Goal: Navigation & Orientation: Find specific page/section

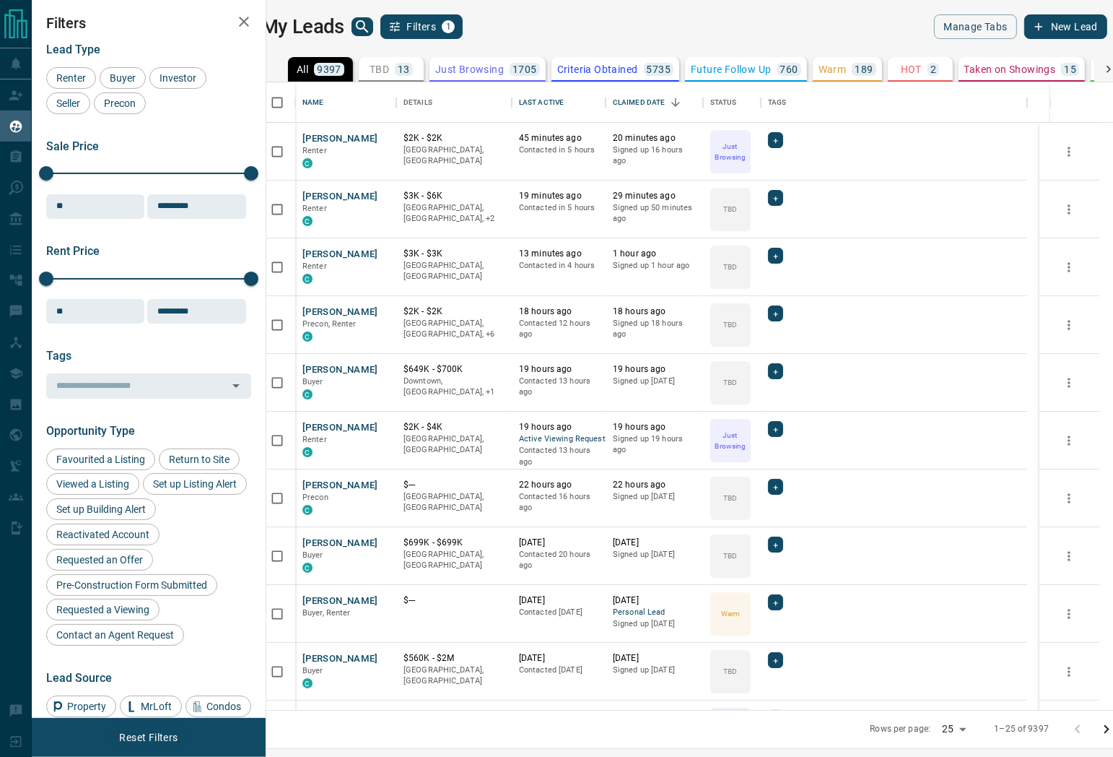
scroll to position [615, 828]
click at [384, 70] on p "TBD" at bounding box center [379, 69] width 19 height 10
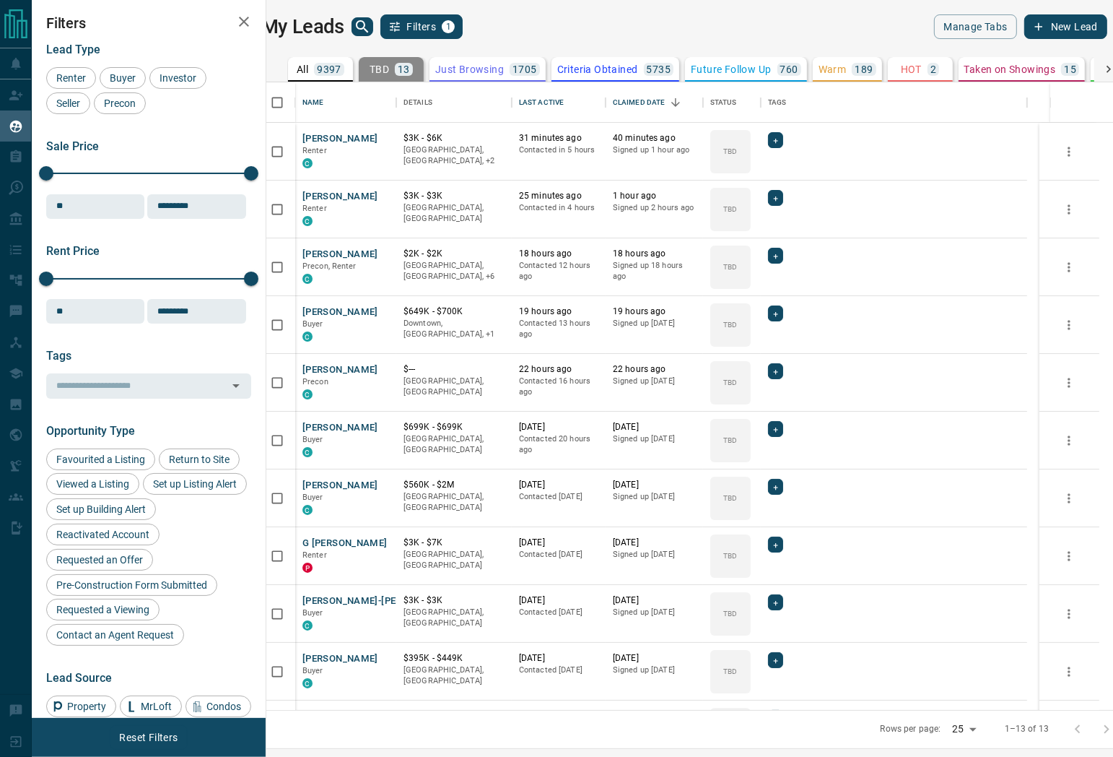
click at [597, 24] on div "My Leads Filters 1" at bounding box center [472, 26] width 423 height 25
click at [695, 36] on div "My Leads Filters 1 Manage Tabs New Lead" at bounding box center [684, 26] width 846 height 25
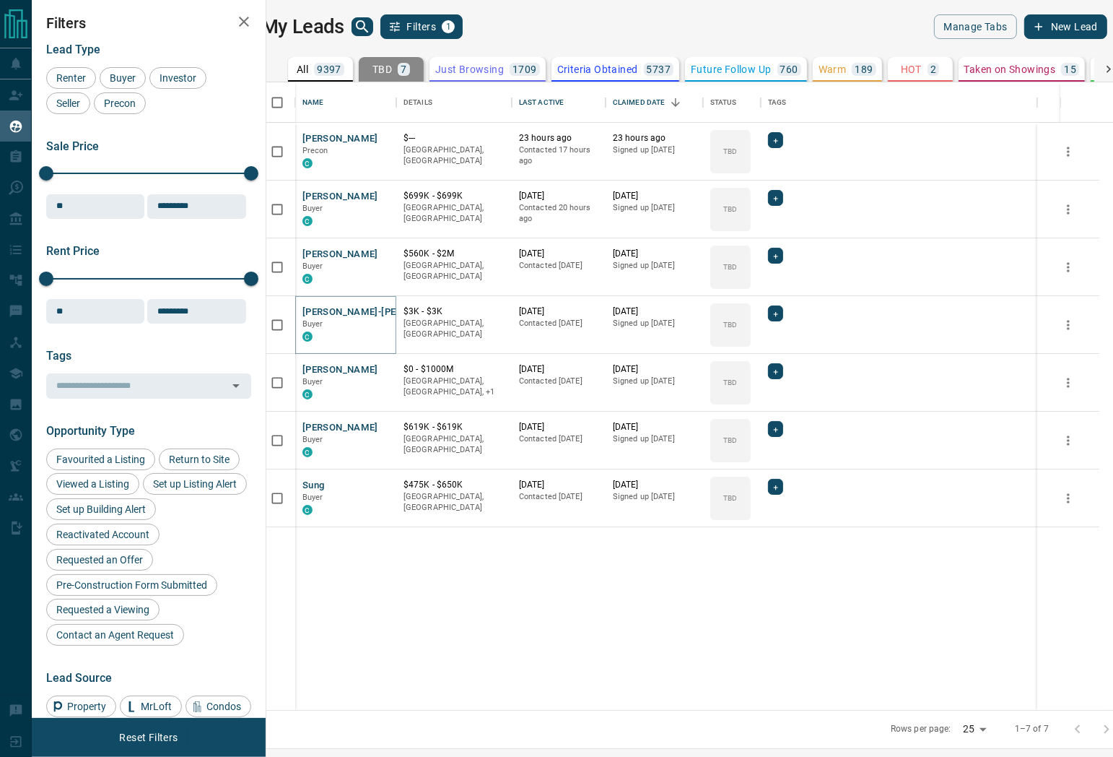
click at [472, 73] on p "Just Browsing" at bounding box center [469, 69] width 69 height 10
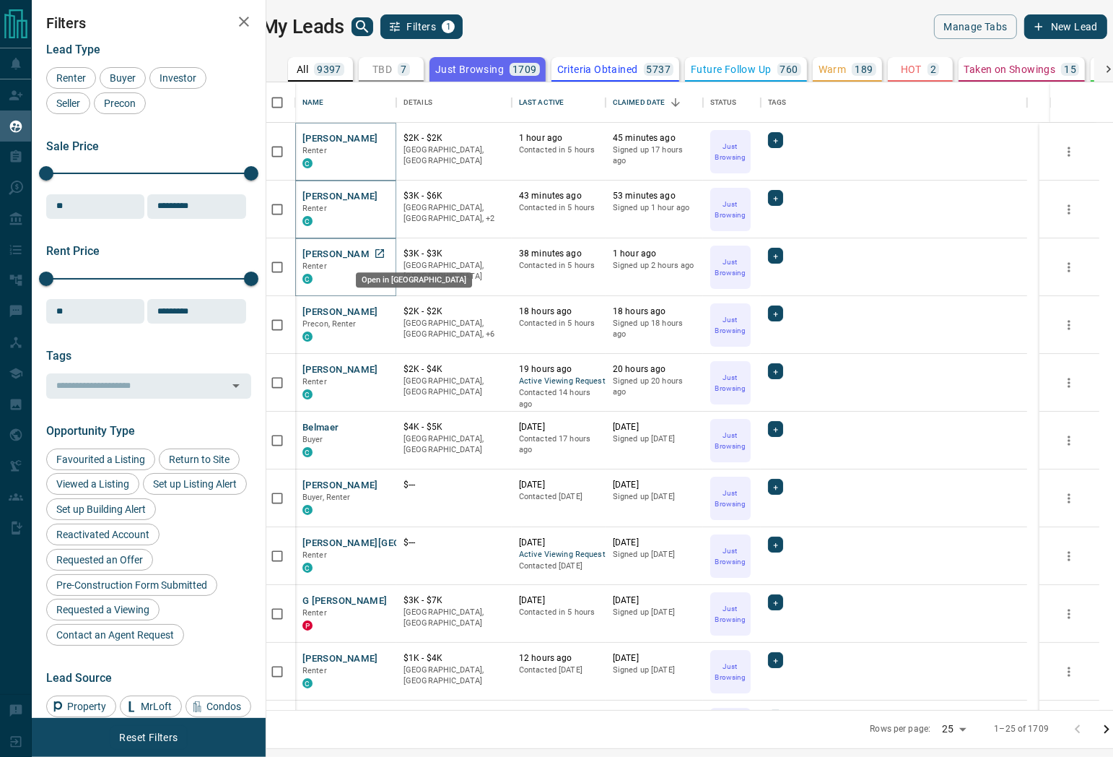
drag, startPoint x: 400, startPoint y: 251, endPoint x: 393, endPoint y: 266, distance: 16.1
click at [560, 105] on div "Last Active" at bounding box center [541, 102] width 45 height 40
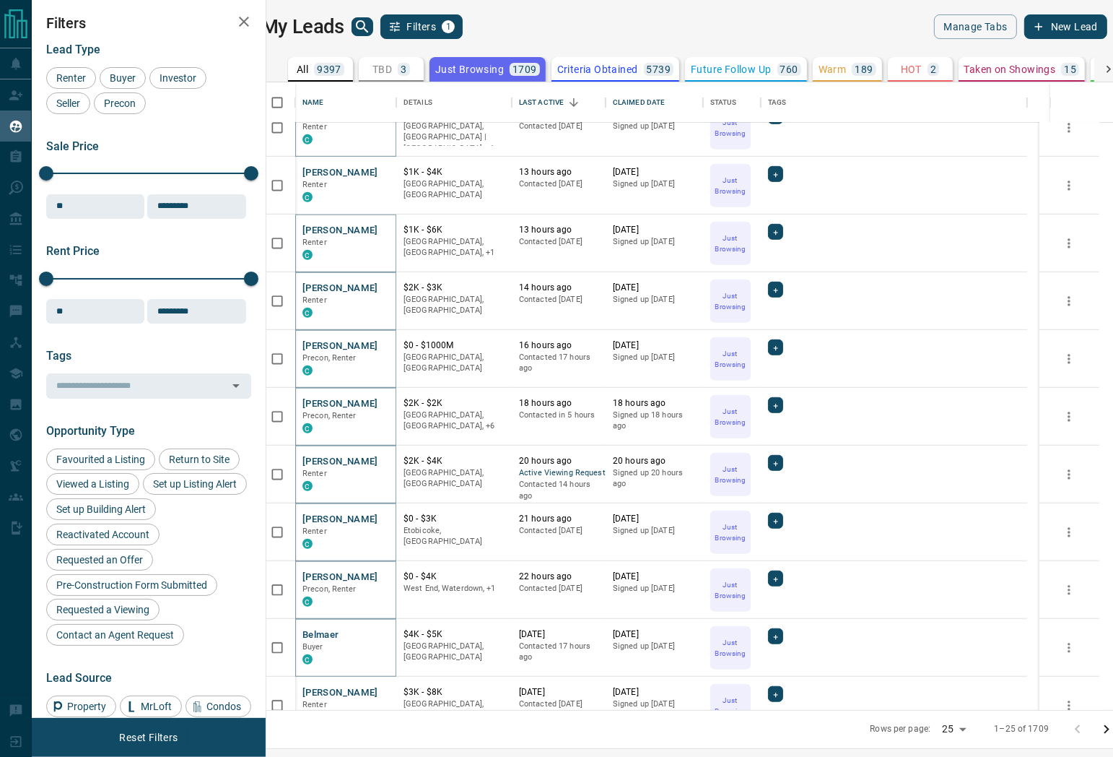
scroll to position [856, 0]
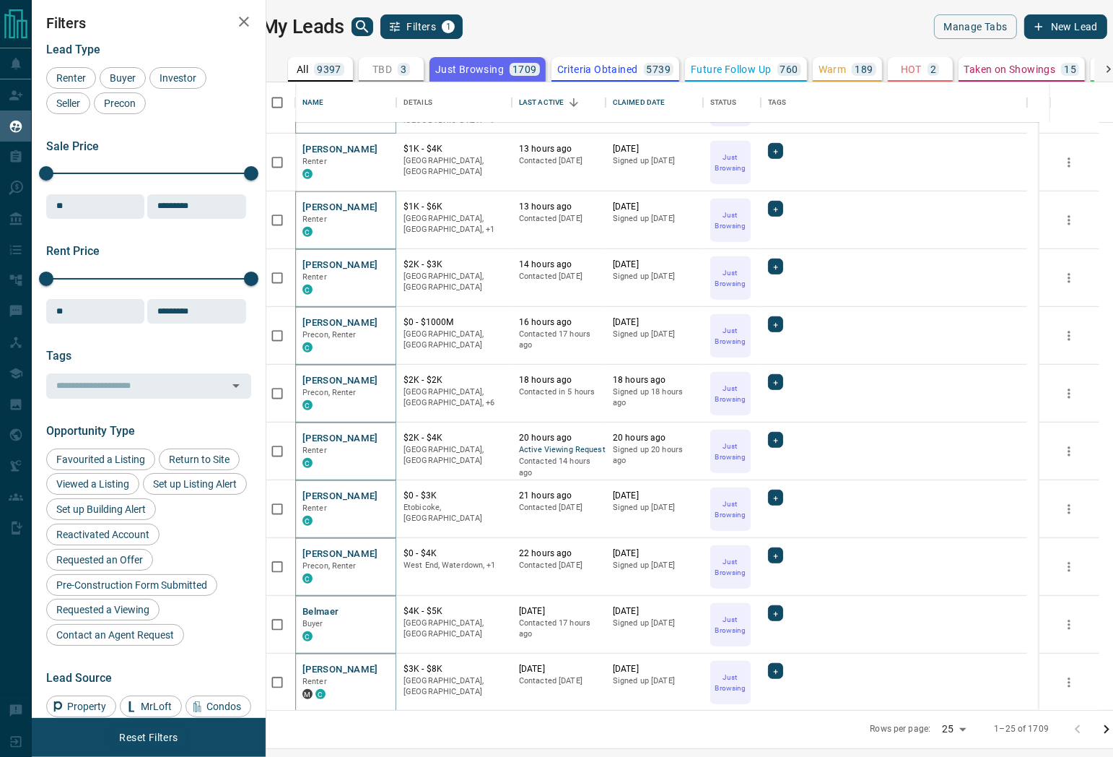
click at [1098, 726] on icon "Go to next page" at bounding box center [1106, 729] width 17 height 17
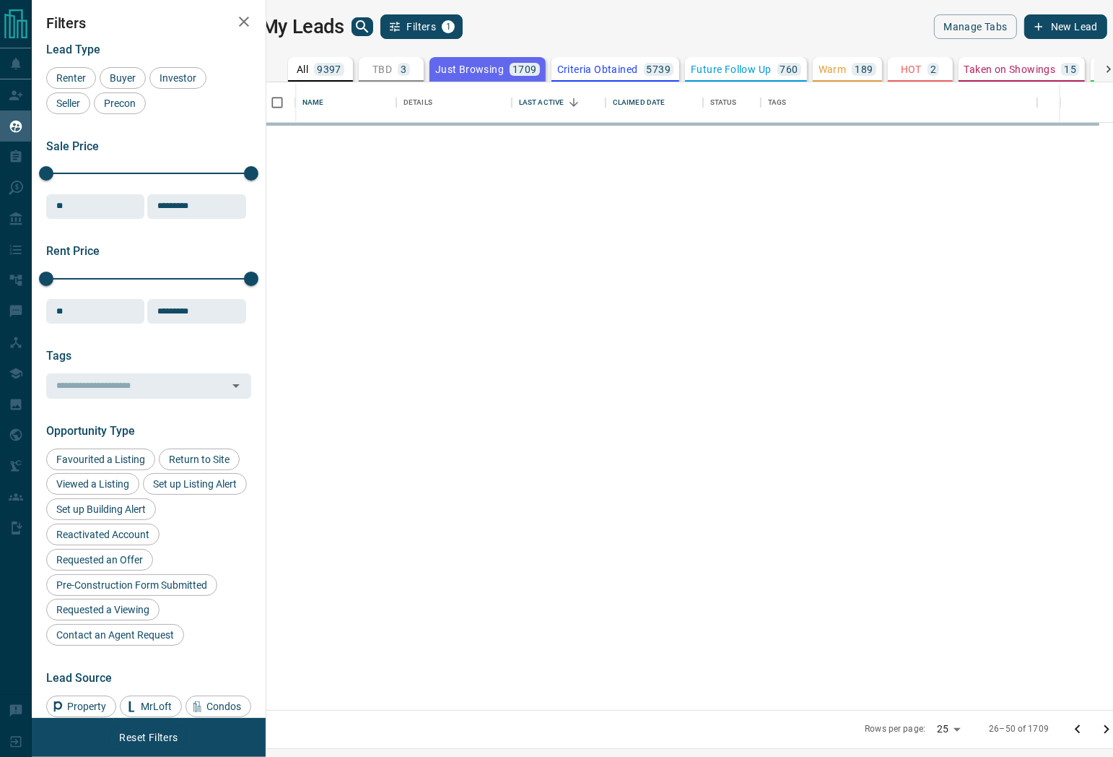
scroll to position [0, 0]
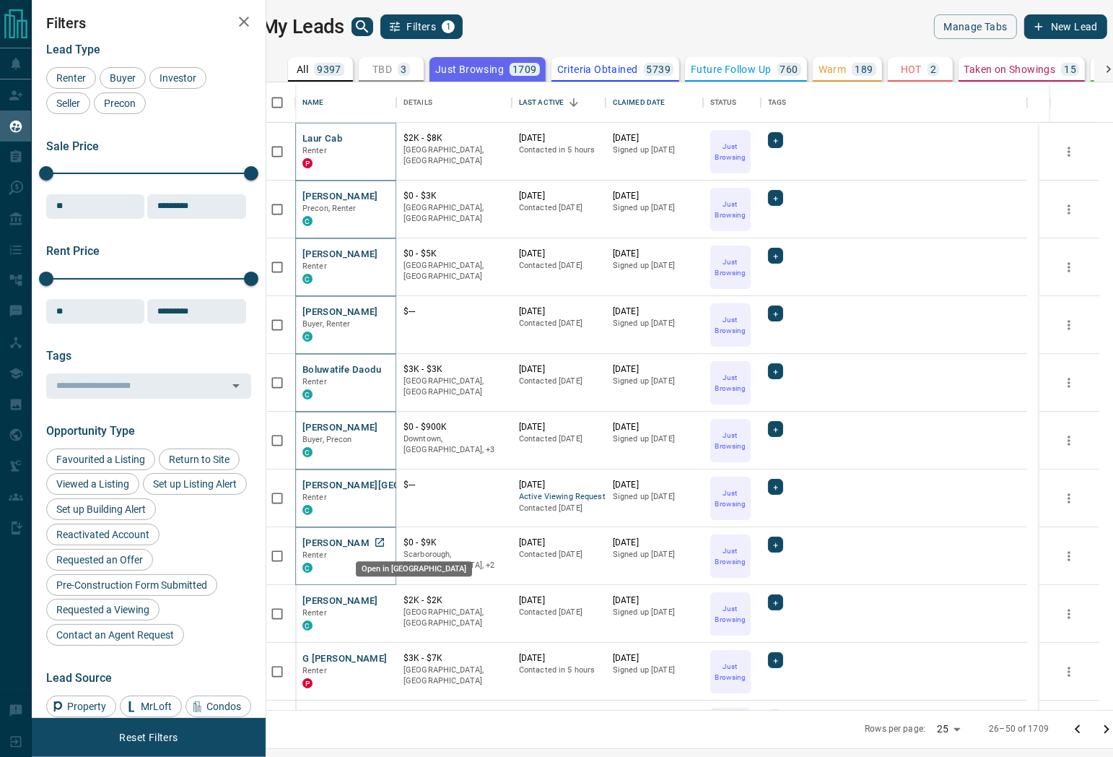
drag, startPoint x: 391, startPoint y: 546, endPoint x: 388, endPoint y: 560, distance: 13.9
drag, startPoint x: 395, startPoint y: 598, endPoint x: 379, endPoint y: 622, distance: 29.2
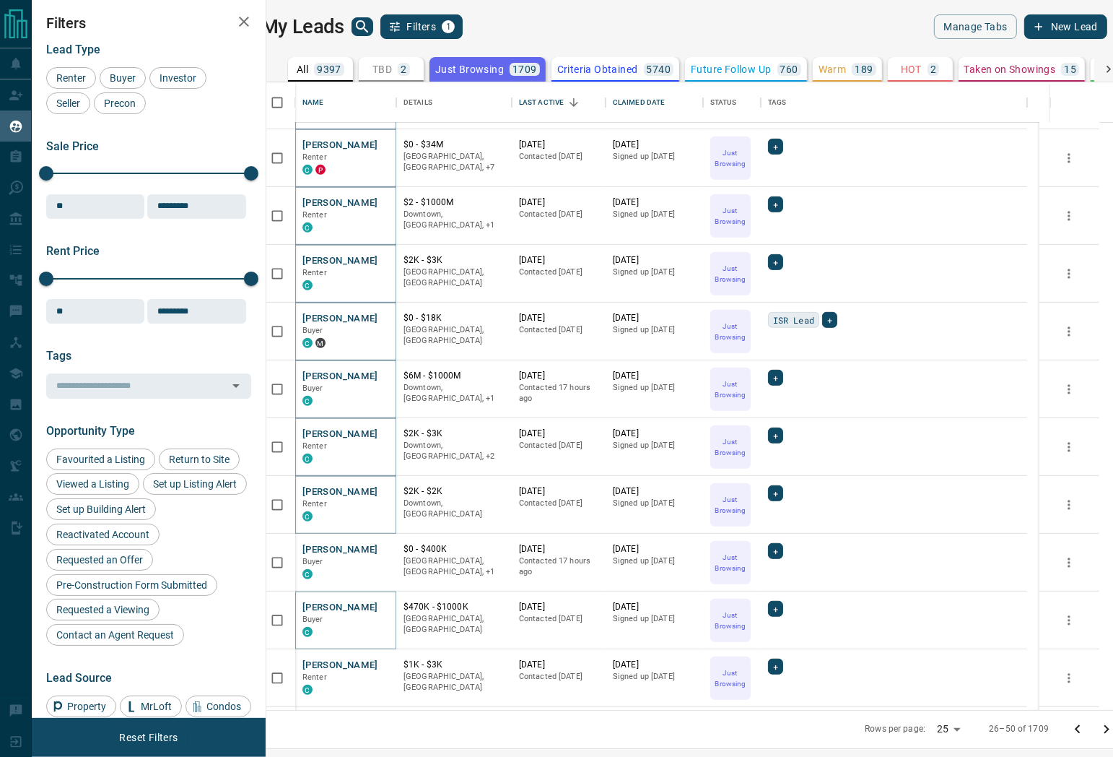
scroll to position [856, 0]
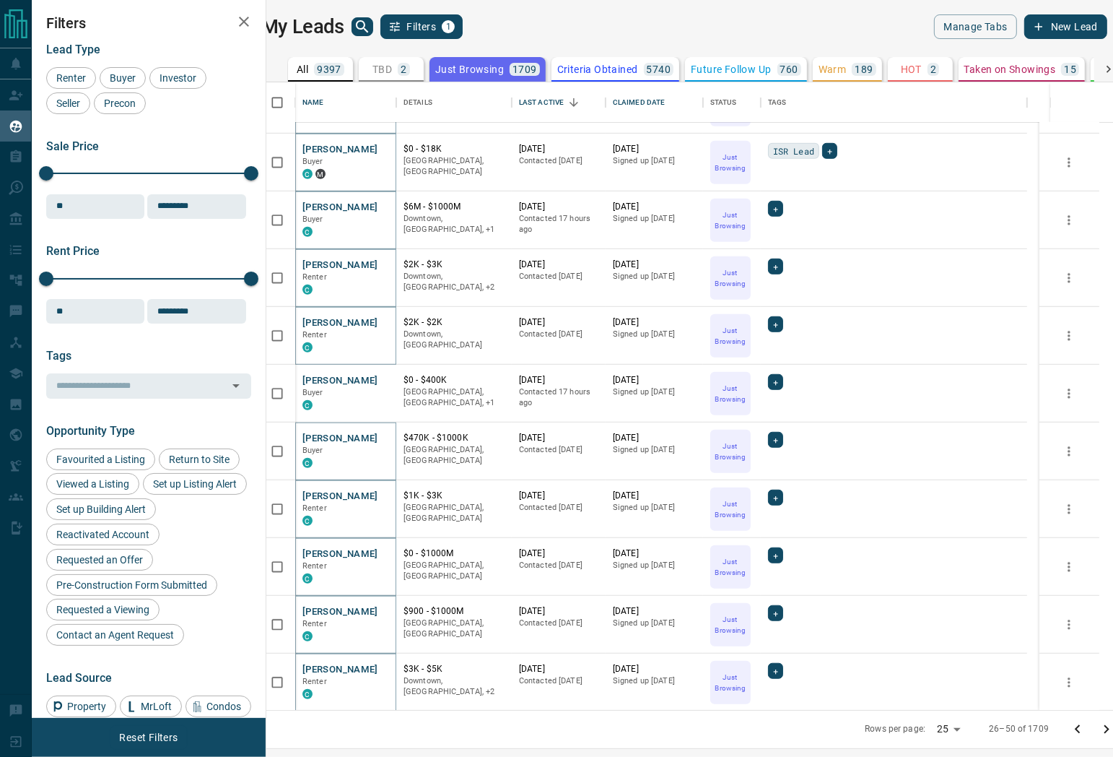
drag, startPoint x: 1095, startPoint y: 726, endPoint x: 414, endPoint y: 485, distance: 721.7
click at [1105, 726] on icon "Go to next page" at bounding box center [1107, 729] width 5 height 9
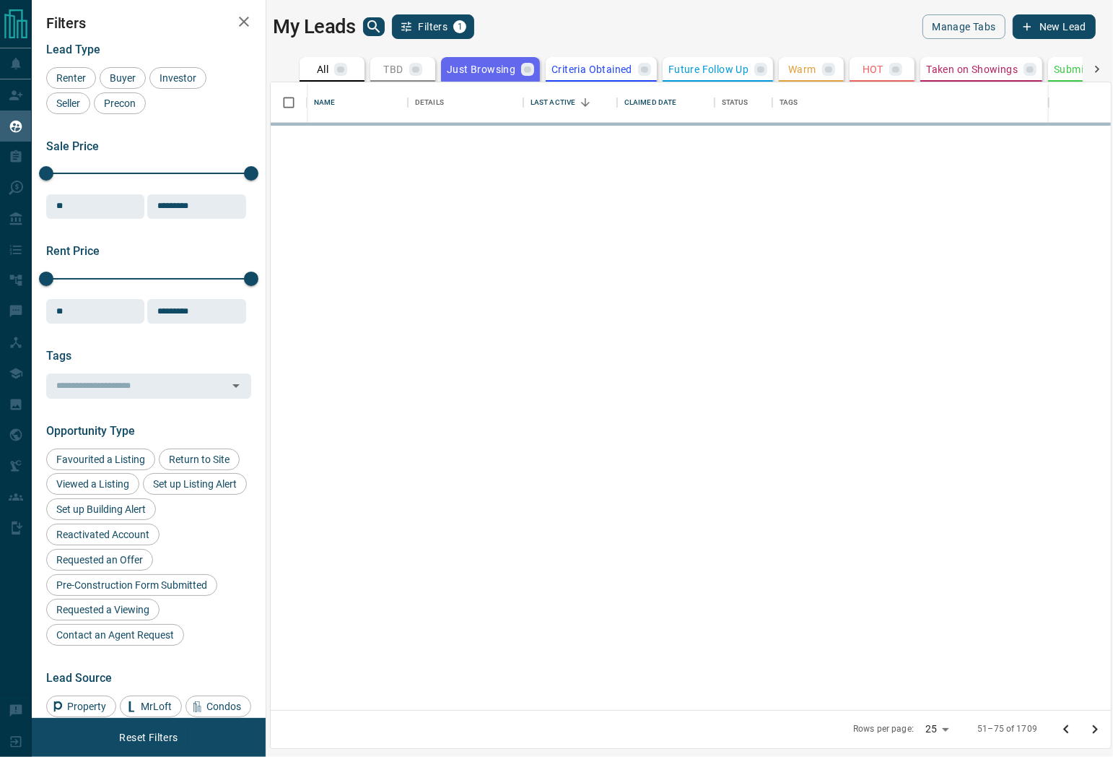
scroll to position [0, 0]
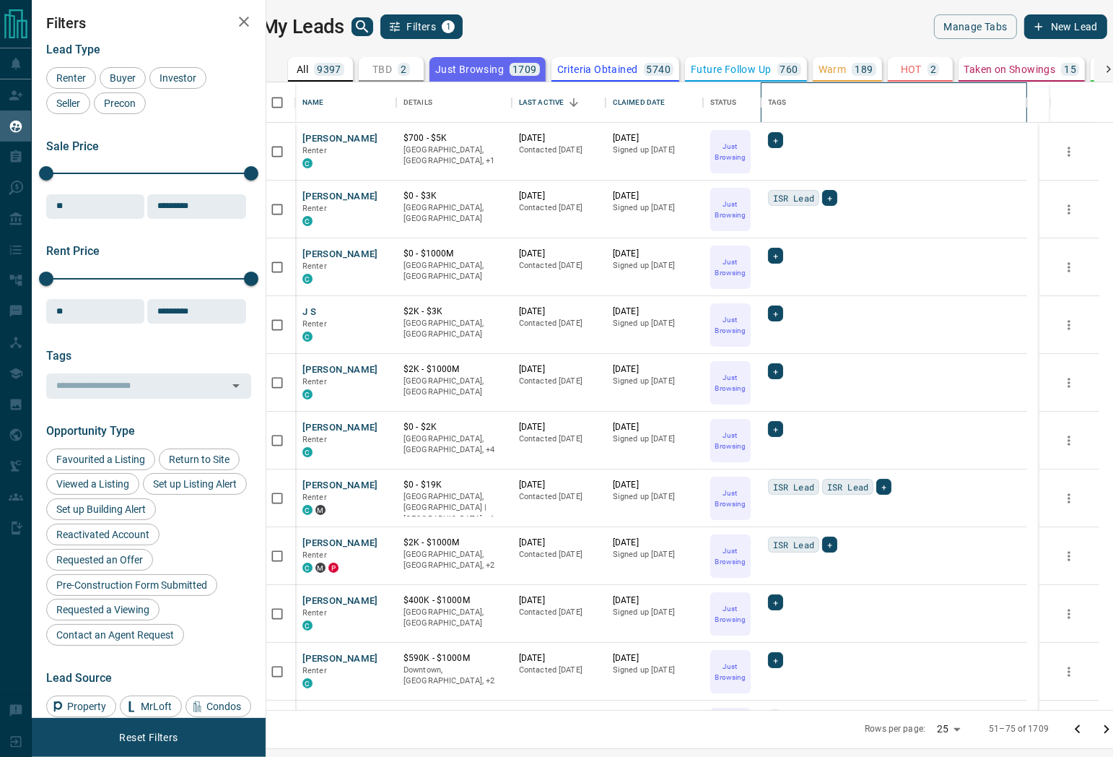
drag, startPoint x: 927, startPoint y: 113, endPoint x: 914, endPoint y: 124, distance: 16.9
click at [927, 113] on div "Tags" at bounding box center [894, 102] width 252 height 40
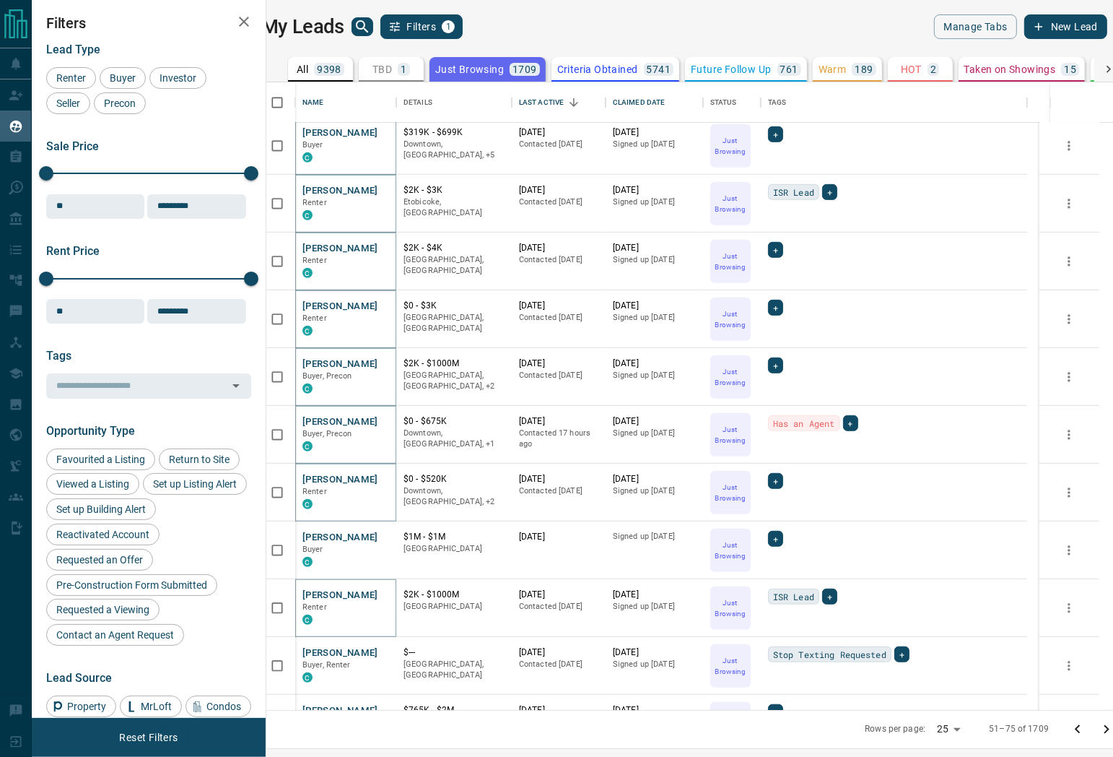
scroll to position [856, 0]
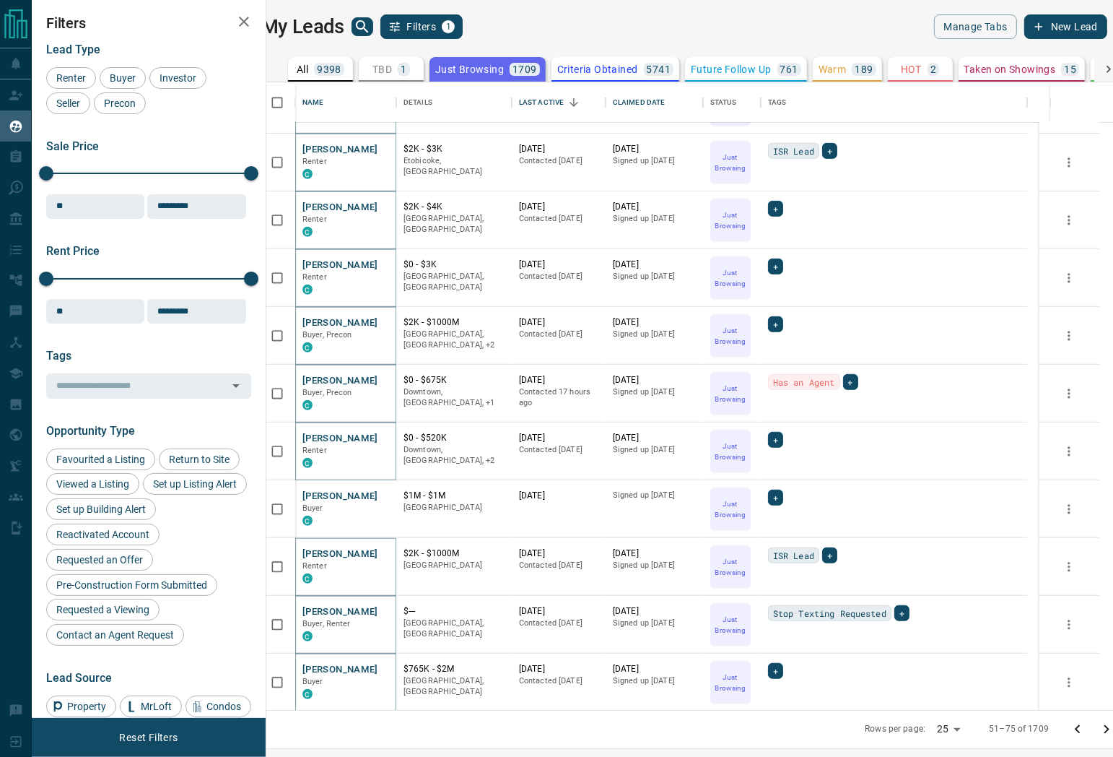
click at [1102, 735] on icon "Go to next page" at bounding box center [1106, 729] width 17 height 17
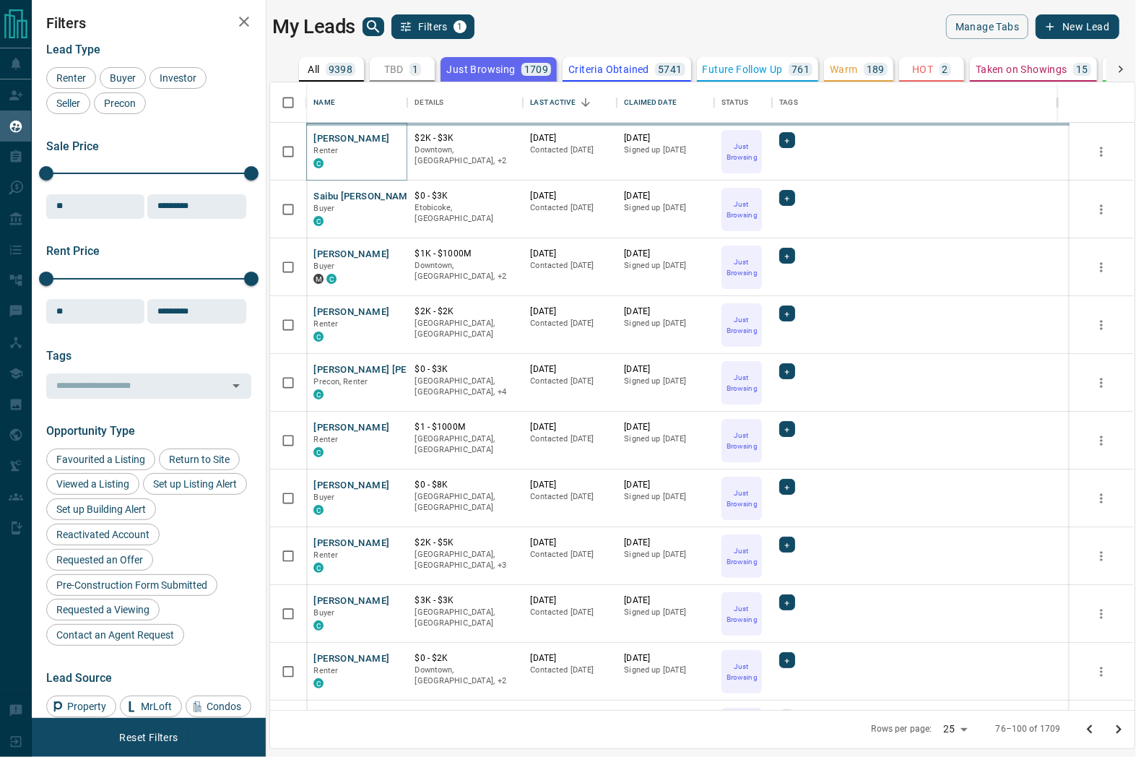
scroll to position [615, 850]
click at [1095, 735] on icon "Go to previous page" at bounding box center [1089, 729] width 17 height 17
click at [1095, 735] on div at bounding box center [1104, 729] width 58 height 29
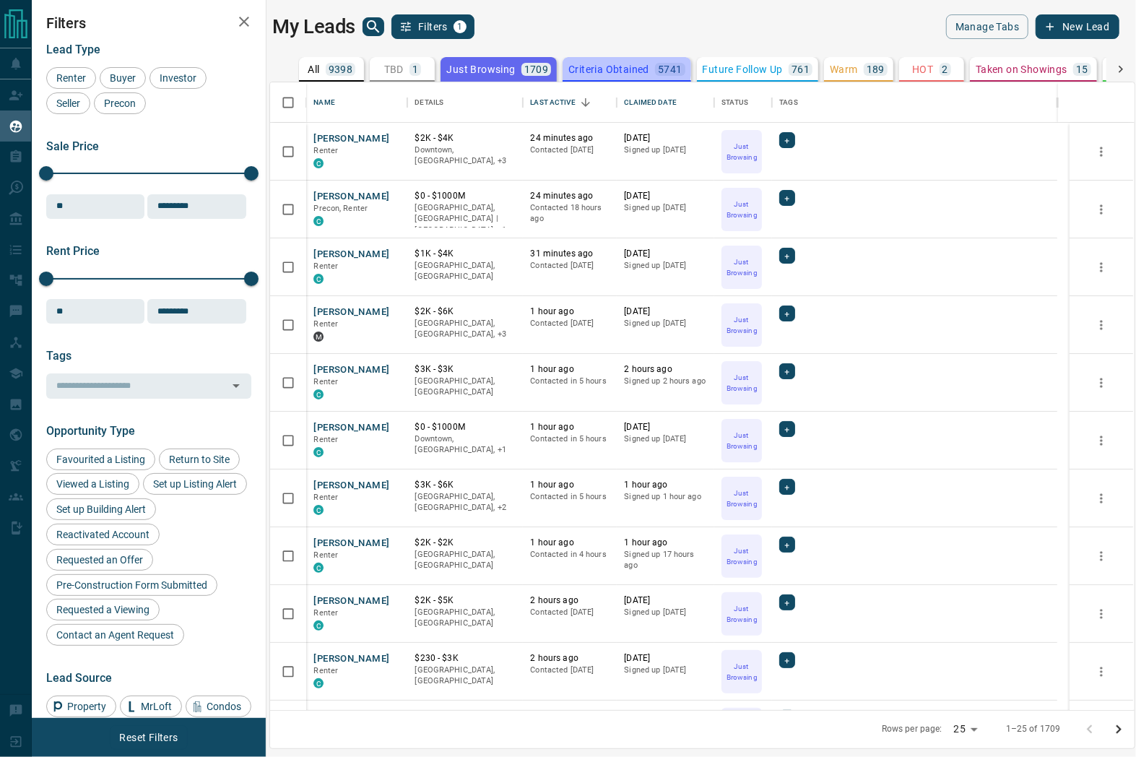
click at [619, 66] on p "Criteria Obtained" at bounding box center [608, 69] width 81 height 10
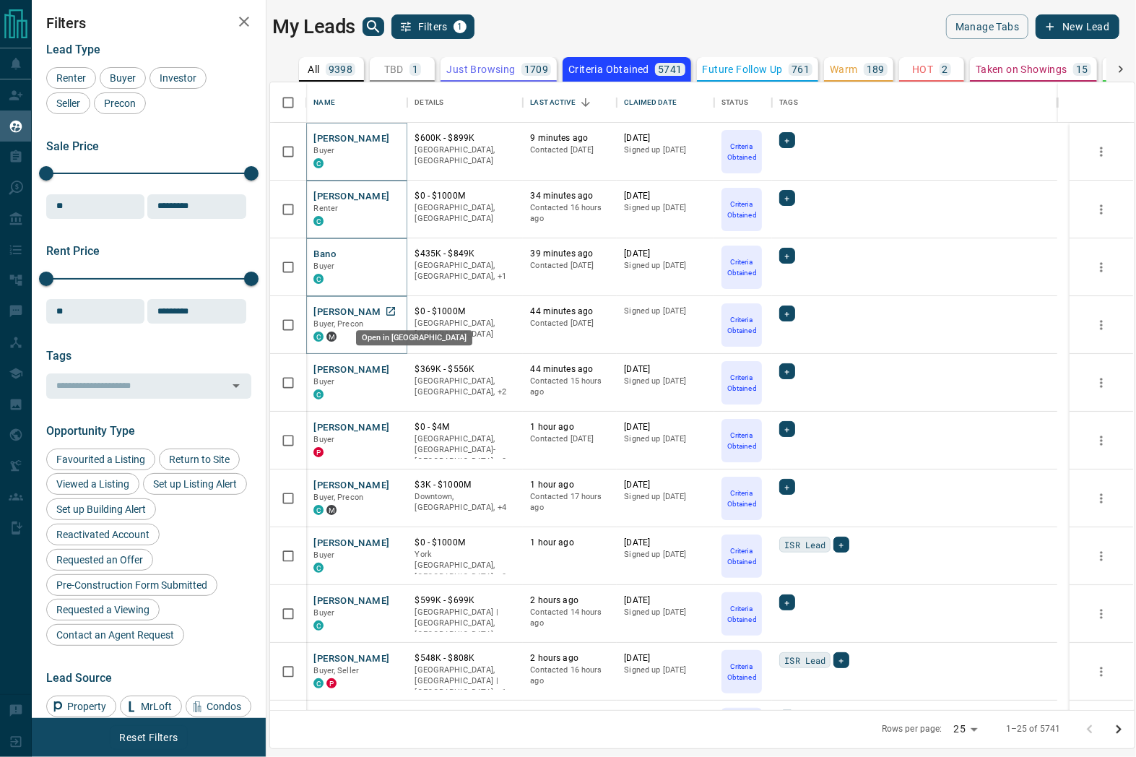
drag, startPoint x: 399, startPoint y: 309, endPoint x: 398, endPoint y: 326, distance: 16.6
drag, startPoint x: 386, startPoint y: 485, endPoint x: 376, endPoint y: 537, distance: 53.0
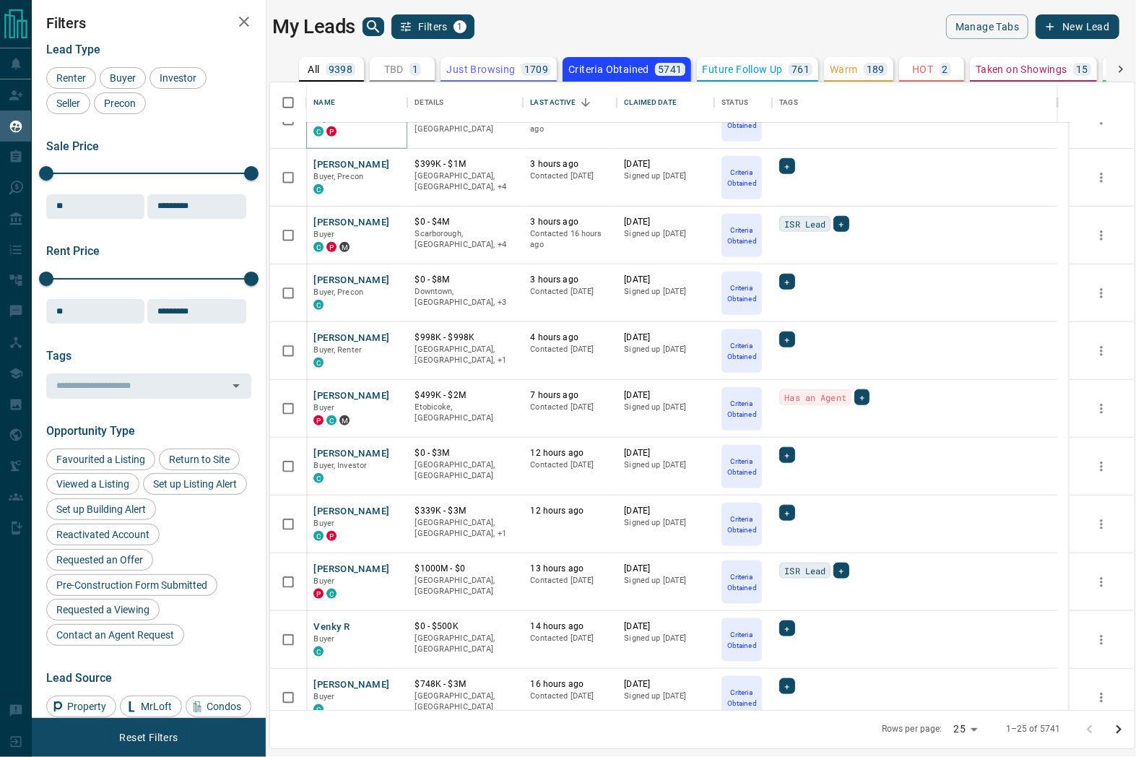
scroll to position [856, 0]
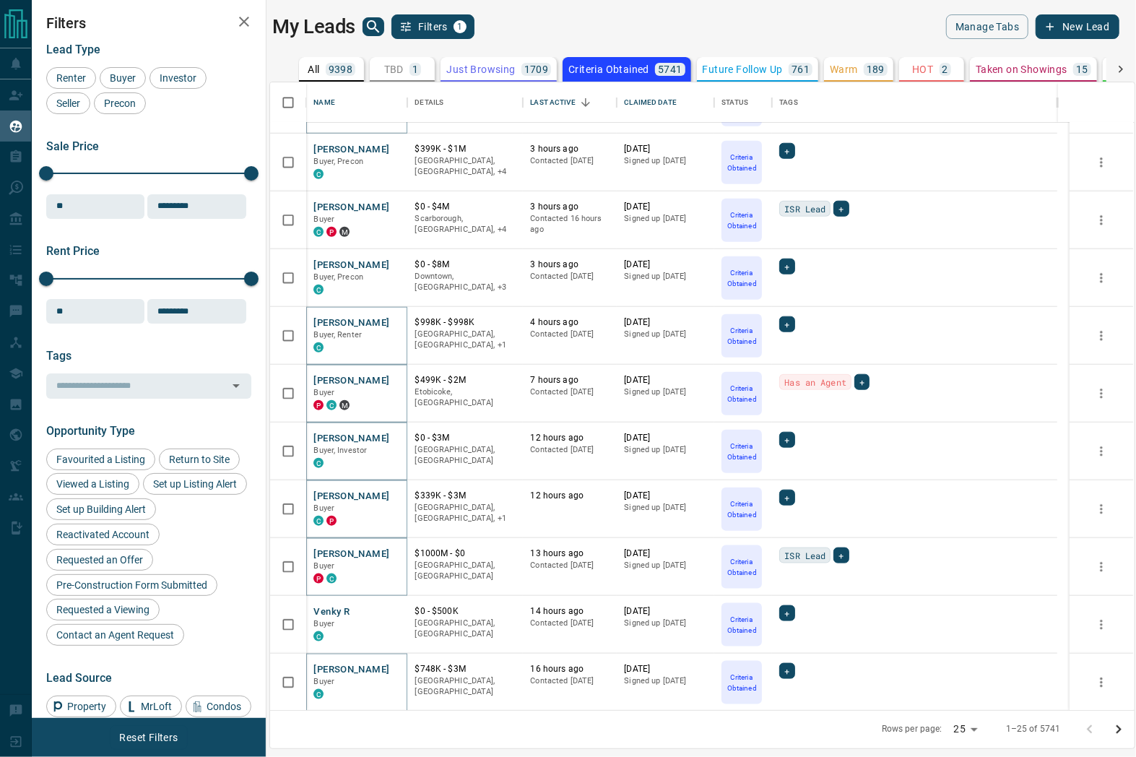
drag, startPoint x: 1114, startPoint y: 730, endPoint x: 520, endPoint y: 522, distance: 629.6
click at [1113, 730] on icon "Go to next page" at bounding box center [1118, 729] width 17 height 17
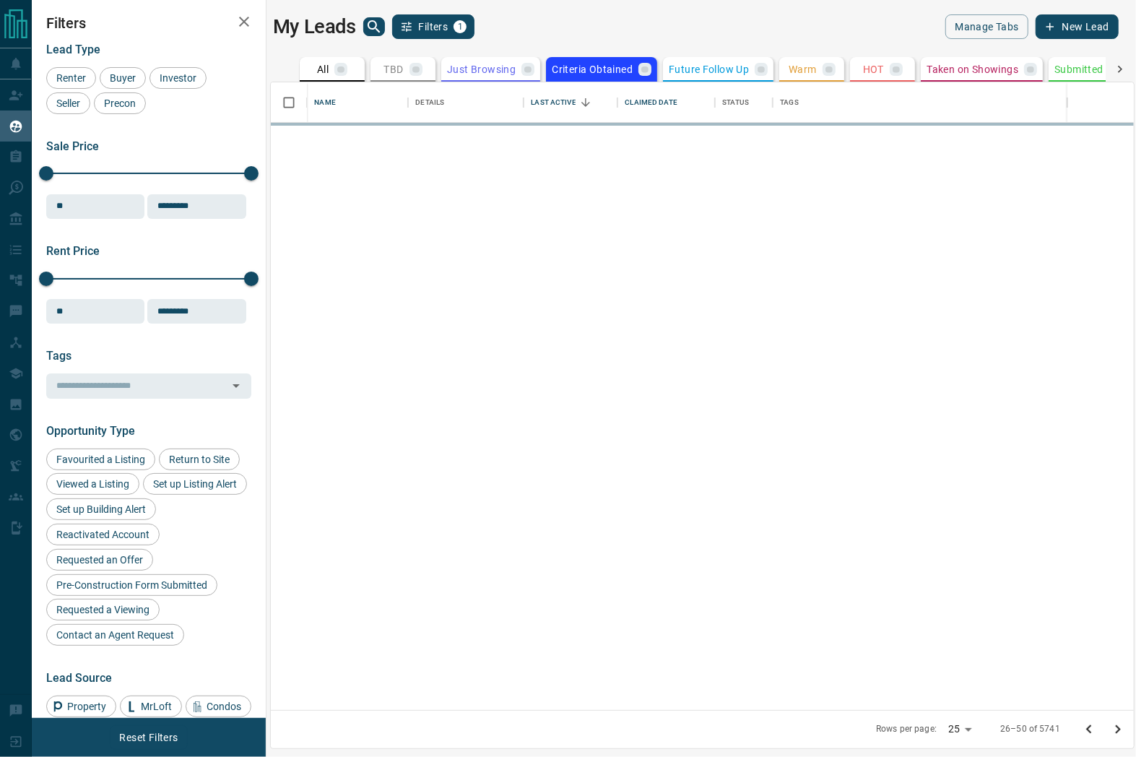
scroll to position [0, 0]
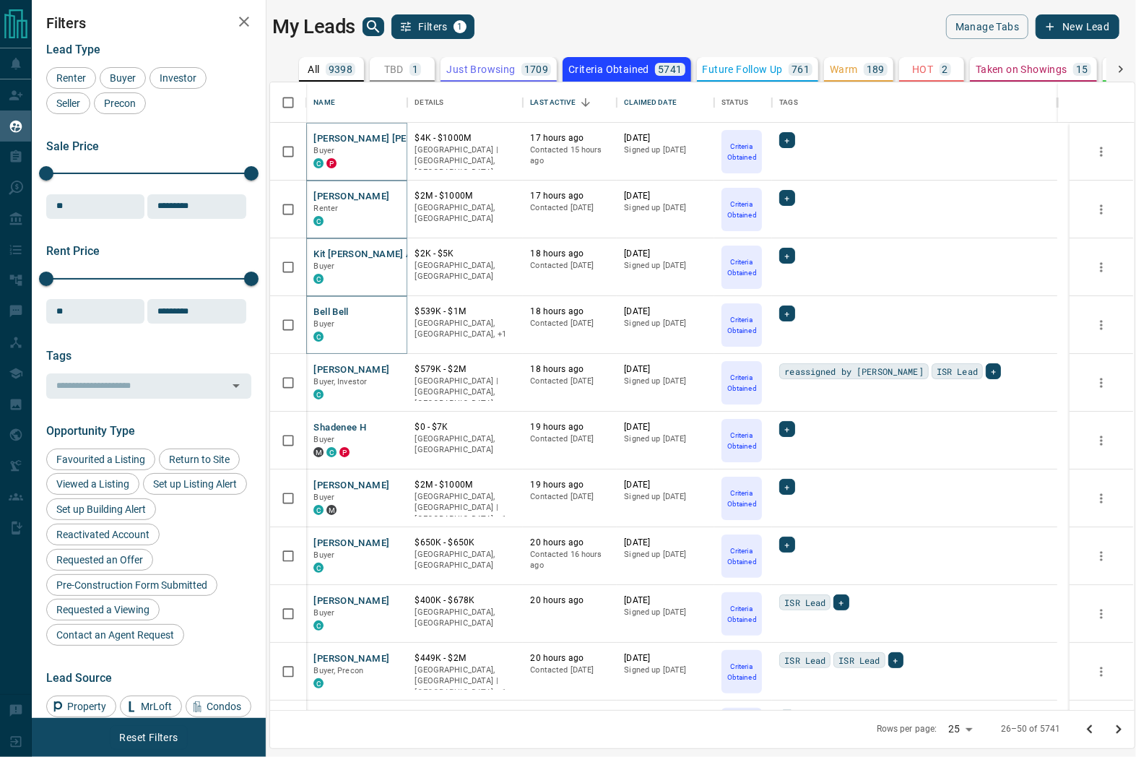
click at [751, 38] on div "My Leads Filters 1 Manage Tabs New Lead" at bounding box center [695, 26] width 846 height 25
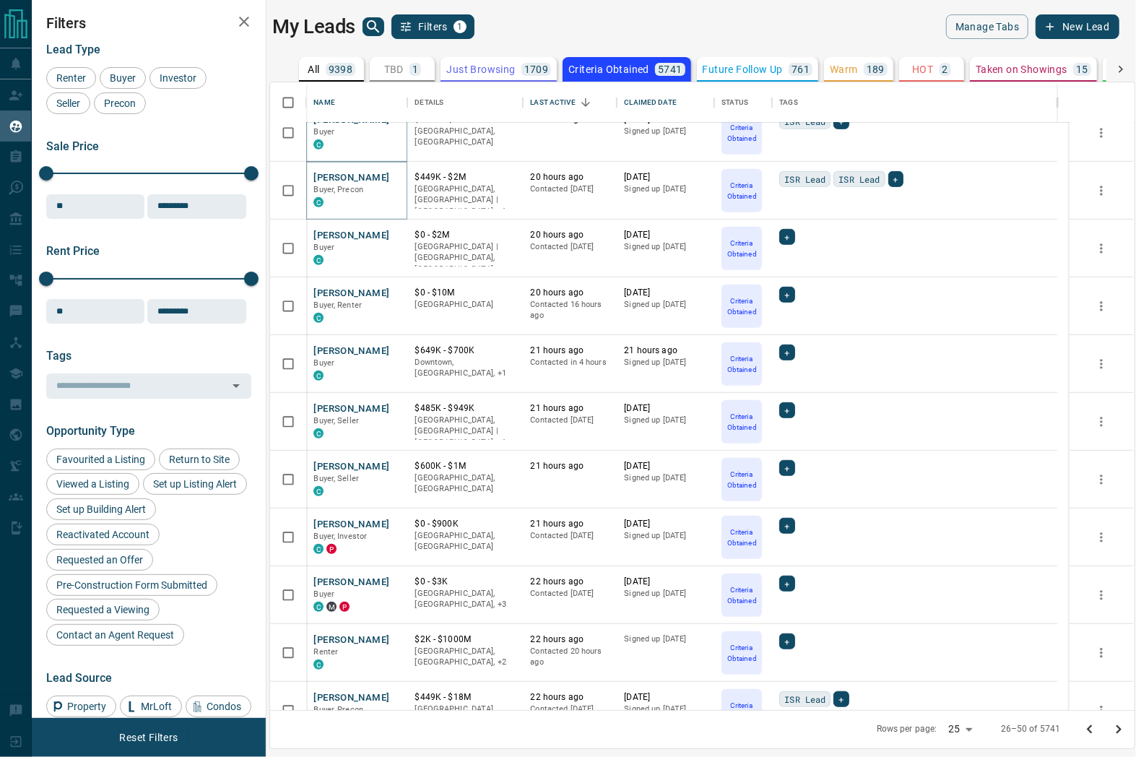
scroll to position [561, 0]
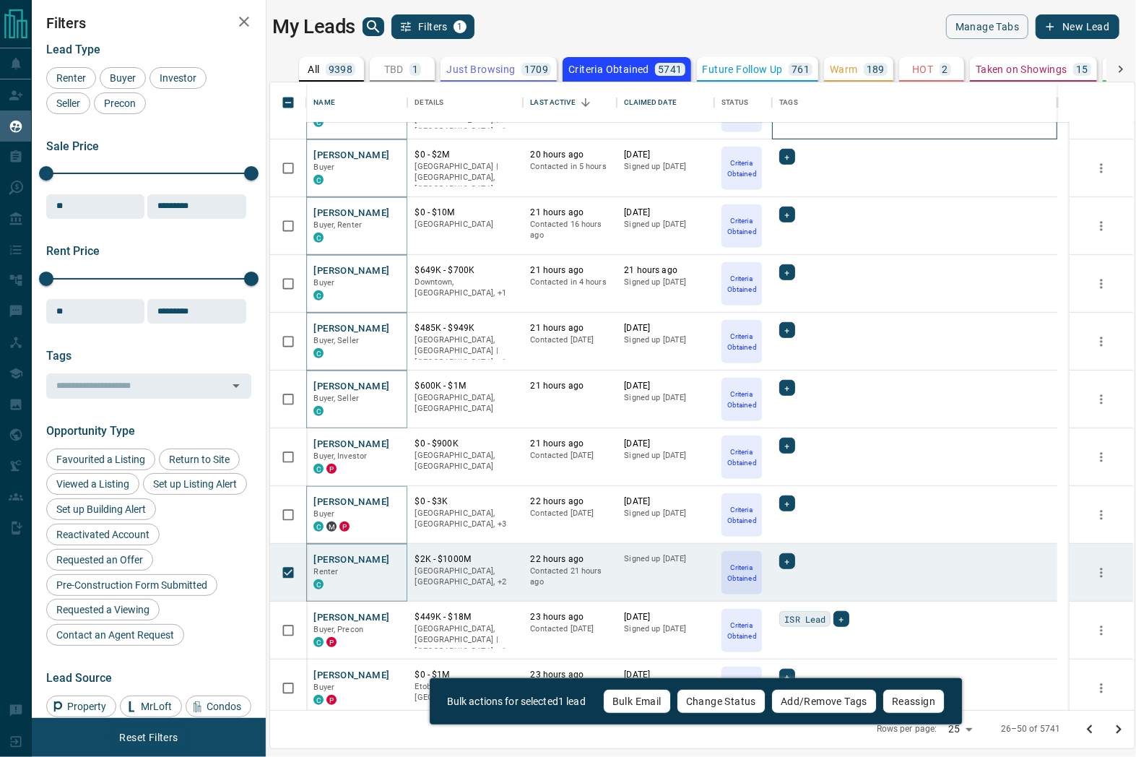
drag, startPoint x: 1056, startPoint y: 126, endPoint x: 1051, endPoint y: 133, distance: 8.2
click at [1056, 126] on div "ISR Lead ISR Lead +" at bounding box center [914, 111] width 285 height 58
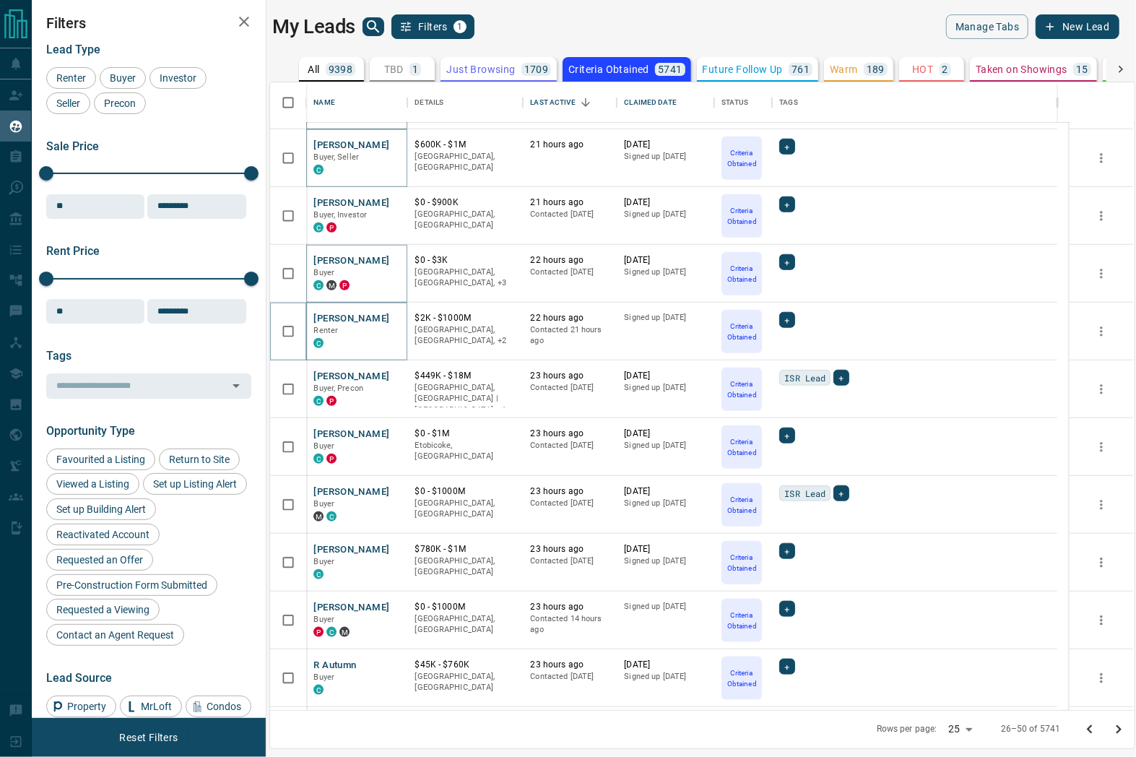
scroll to position [856, 0]
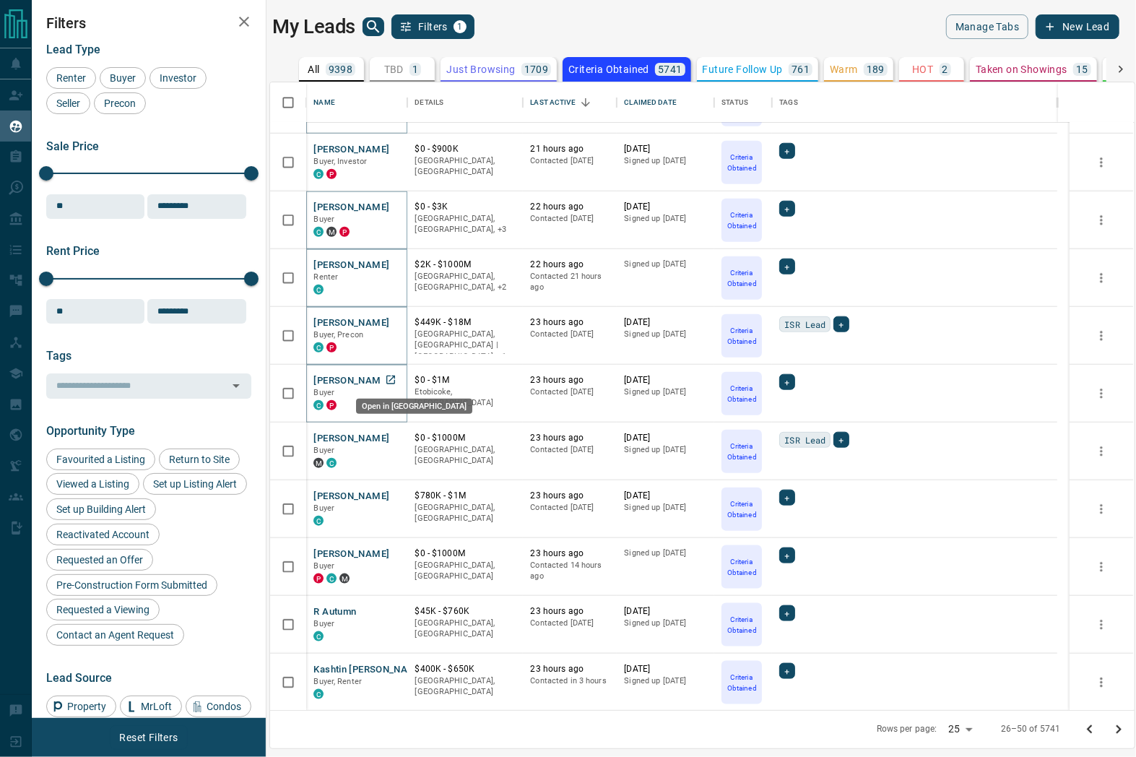
drag, startPoint x: 391, startPoint y: 372, endPoint x: 390, endPoint y: 381, distance: 9.4
click at [1113, 732] on icon "Go to next page" at bounding box center [1118, 729] width 5 height 9
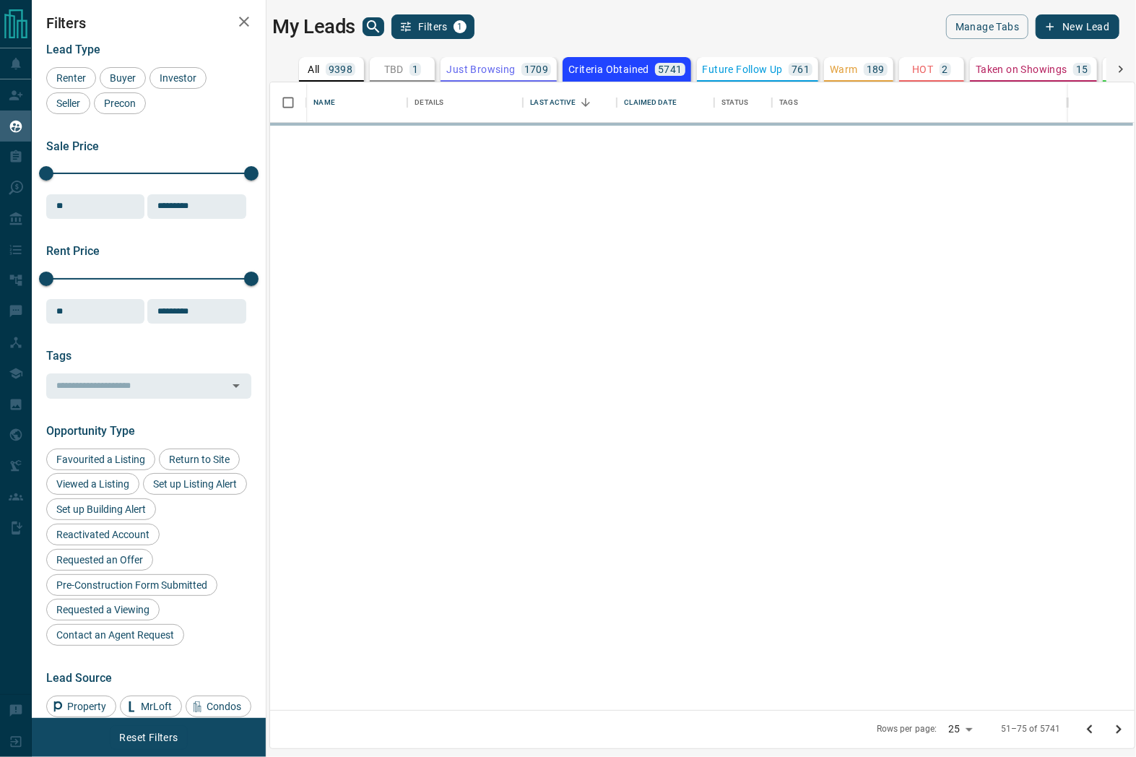
scroll to position [0, 0]
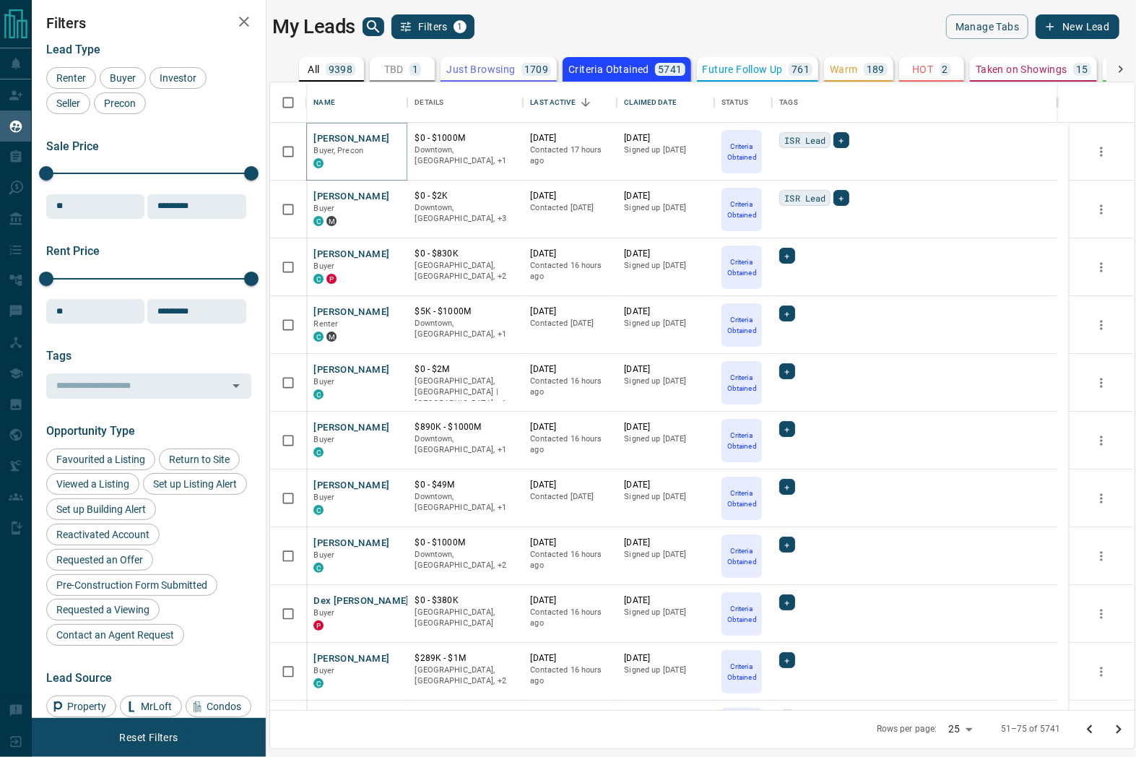
drag, startPoint x: 737, startPoint y: 35, endPoint x: 747, endPoint y: 54, distance: 22.0
click at [737, 34] on div "My Leads Filters 1 Manage Tabs New Lead" at bounding box center [695, 26] width 846 height 25
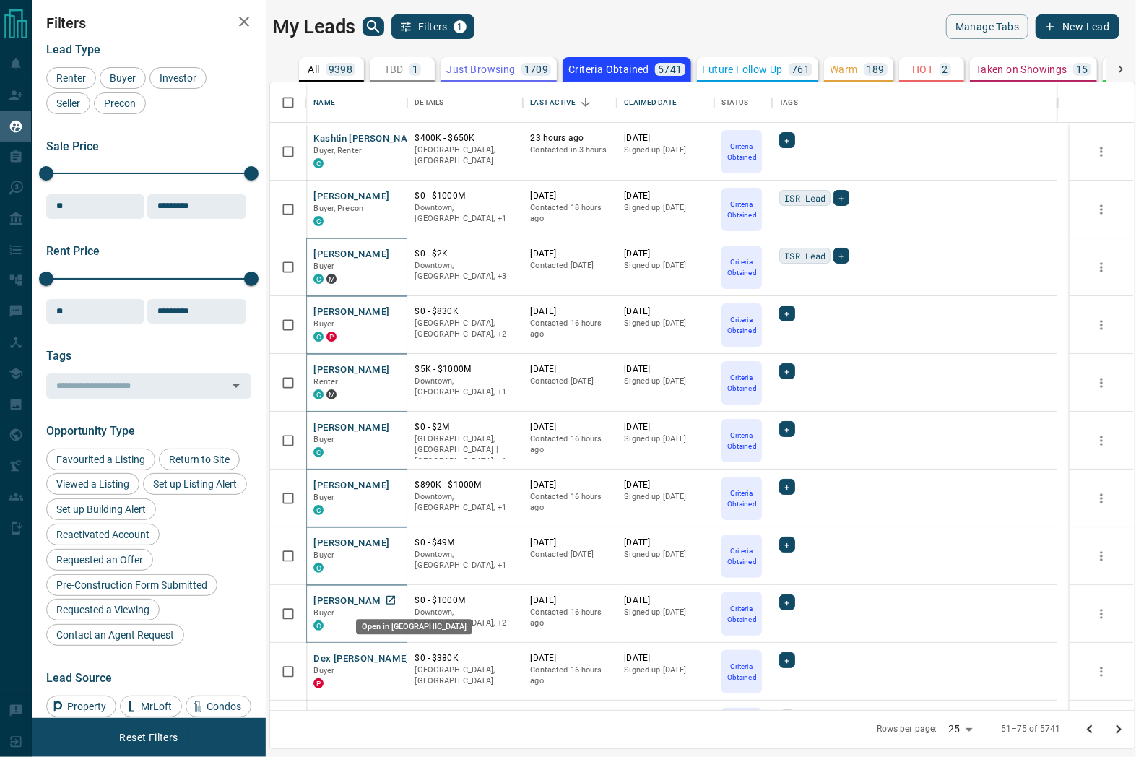
drag, startPoint x: 387, startPoint y: 593, endPoint x: 386, endPoint y: 602, distance: 9.5
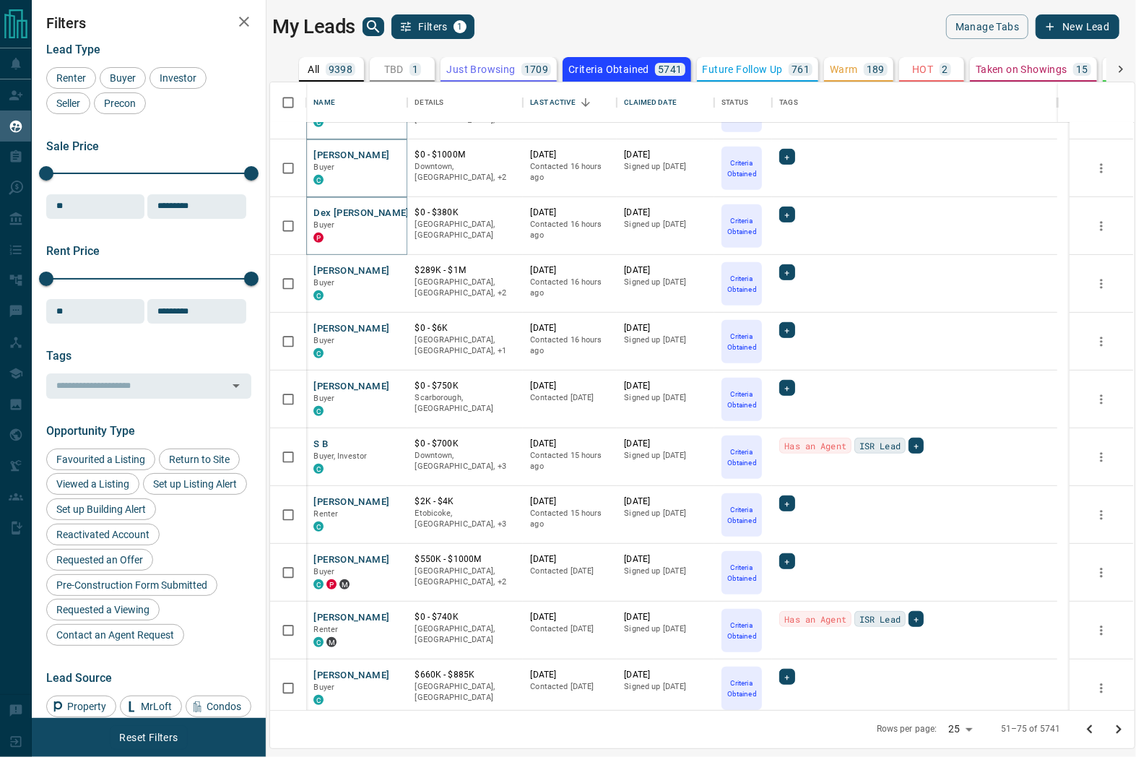
scroll to position [481, 0]
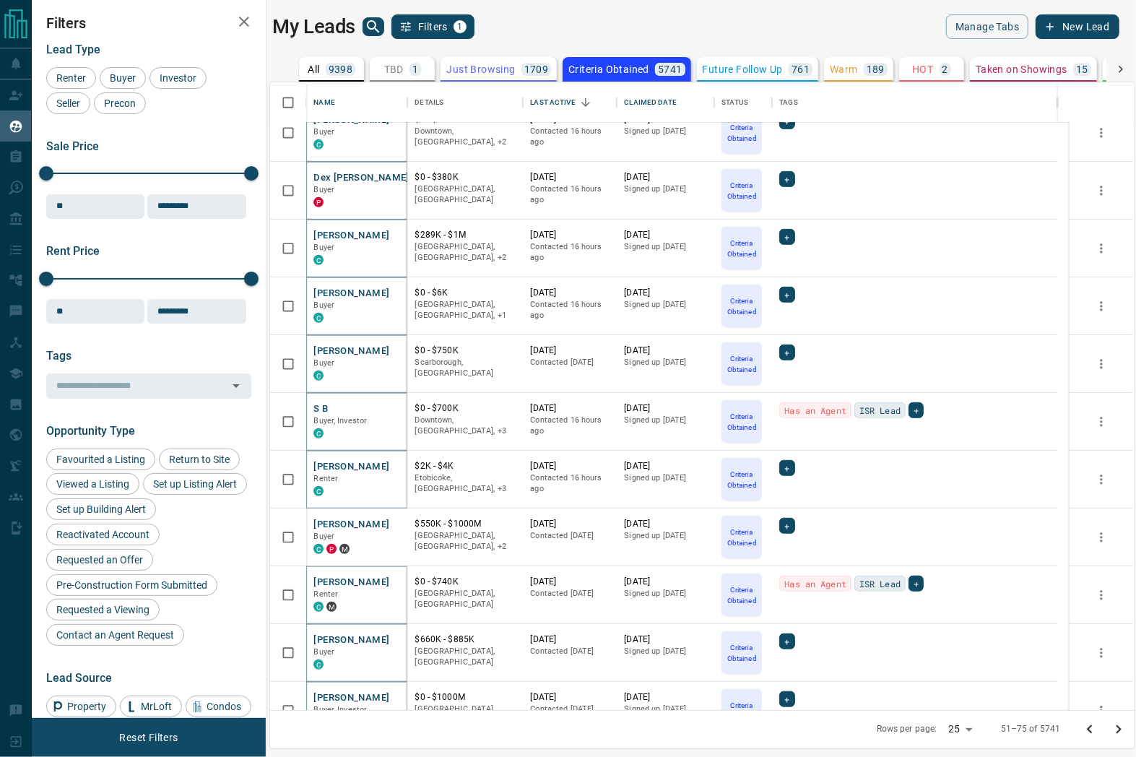
click at [791, 39] on main "My Leads Filters 1 Manage Tabs New Lead All 9398 TBD 1 Do Not Contact - Not Res…" at bounding box center [695, 369] width 846 height 710
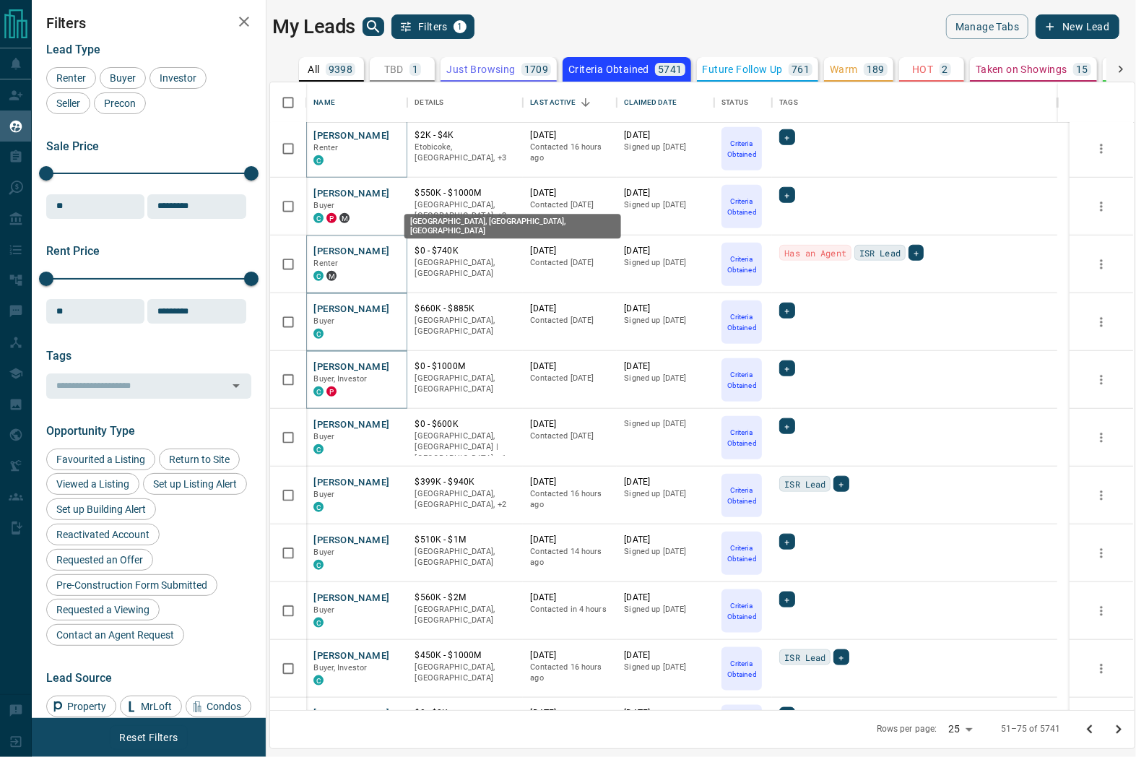
scroll to position [856, 0]
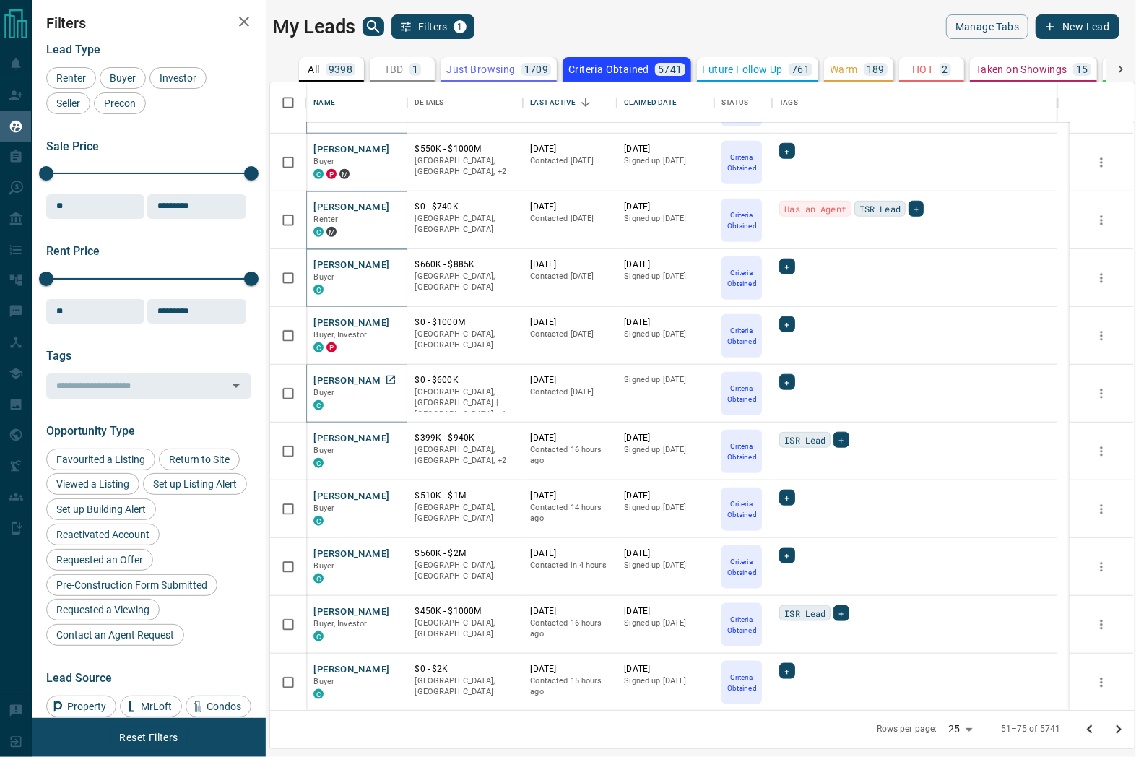
drag, startPoint x: 388, startPoint y: 372, endPoint x: 391, endPoint y: 386, distance: 14.0
click at [1113, 739] on div at bounding box center [1104, 729] width 58 height 29
click at [1113, 731] on icon "Go to next page" at bounding box center [1118, 729] width 17 height 17
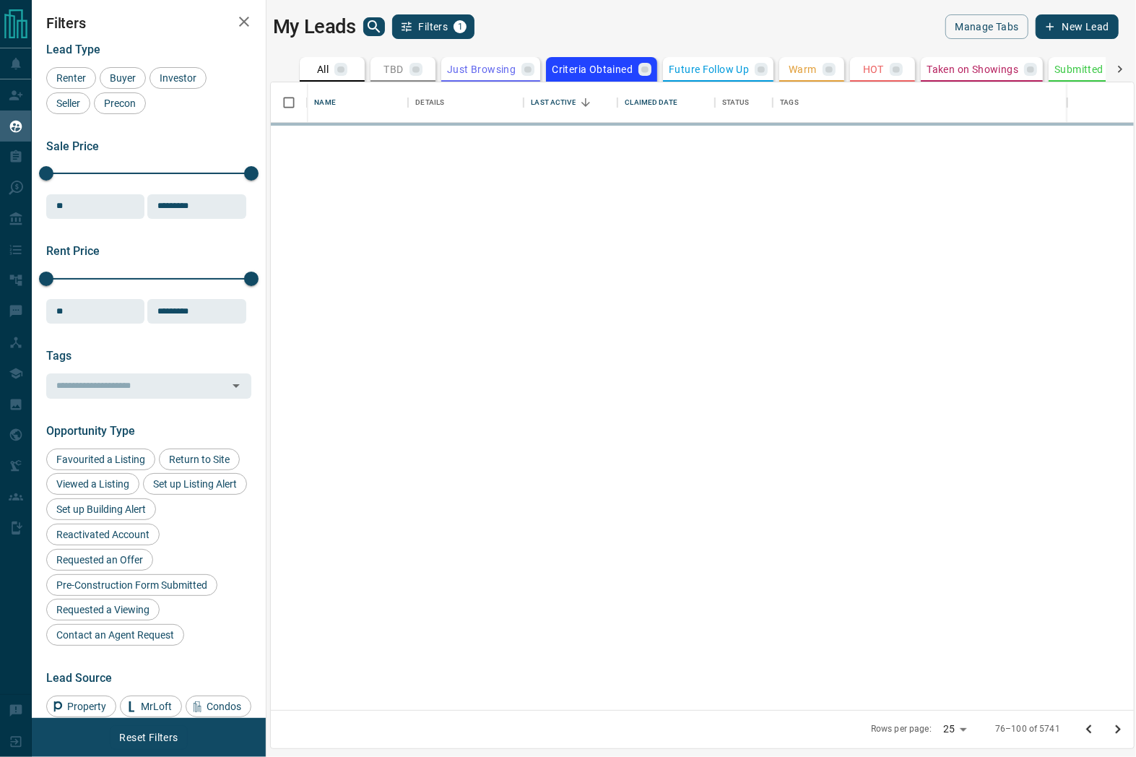
scroll to position [0, 0]
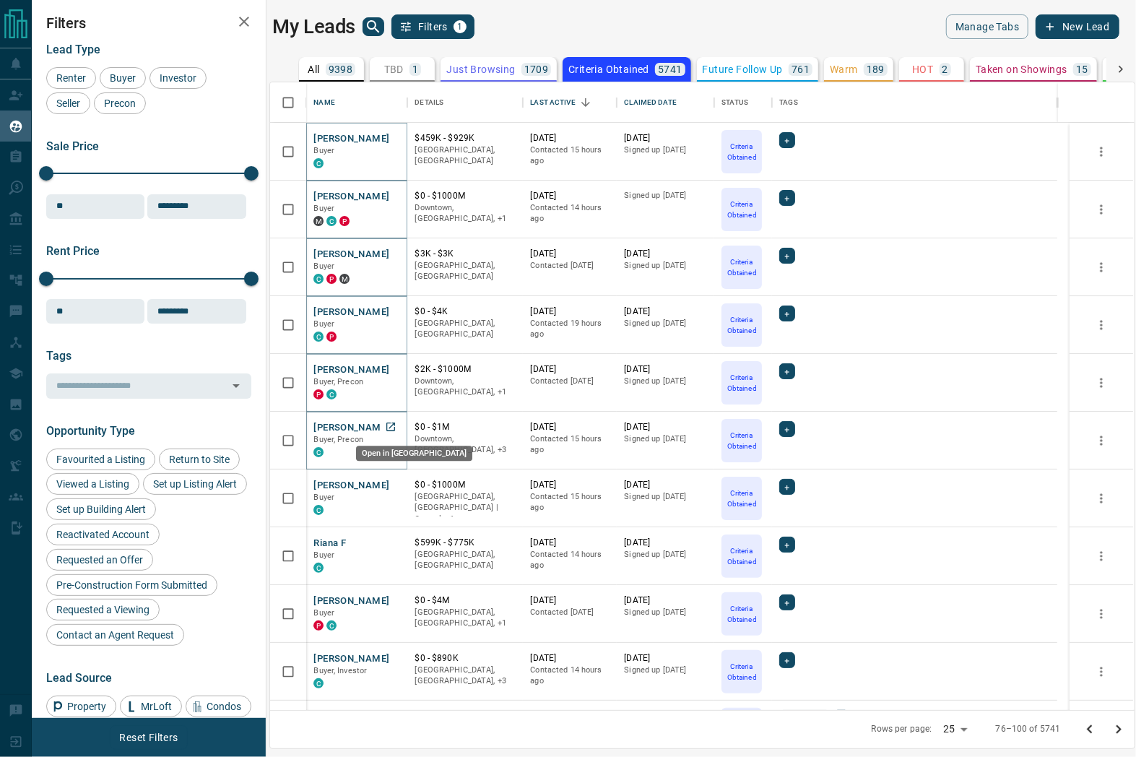
drag, startPoint x: 397, startPoint y: 423, endPoint x: 397, endPoint y: 438, distance: 15.2
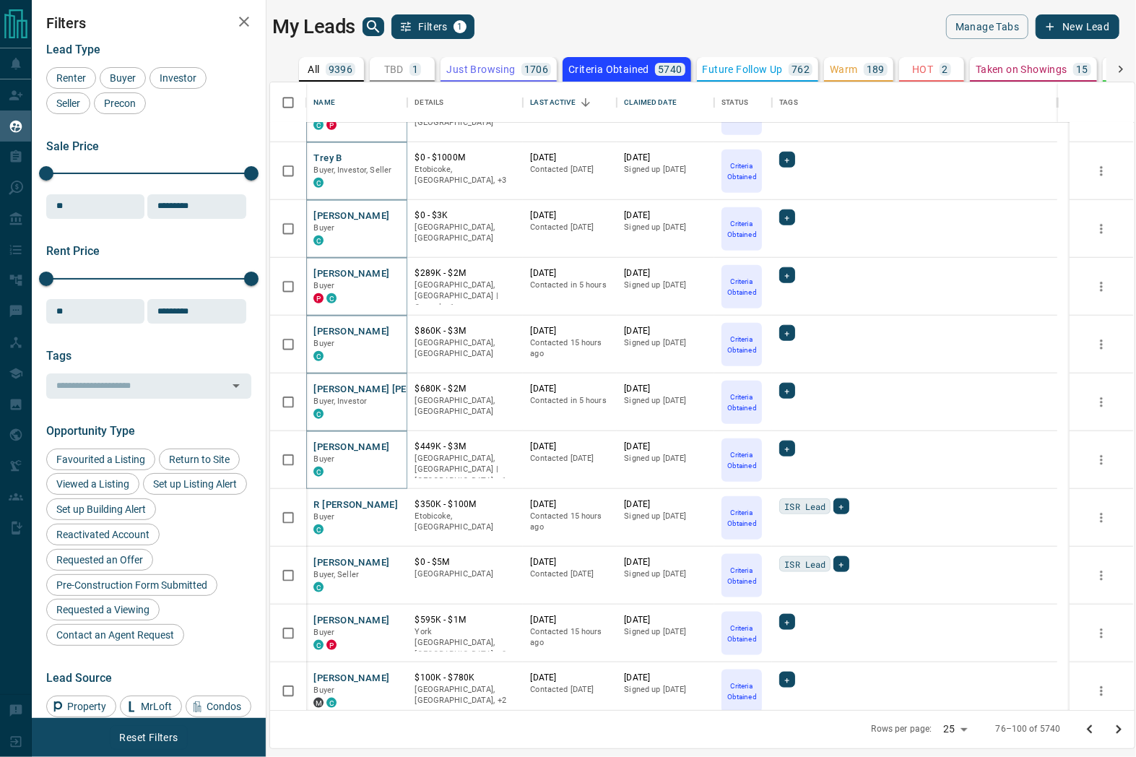
scroll to position [856, 0]
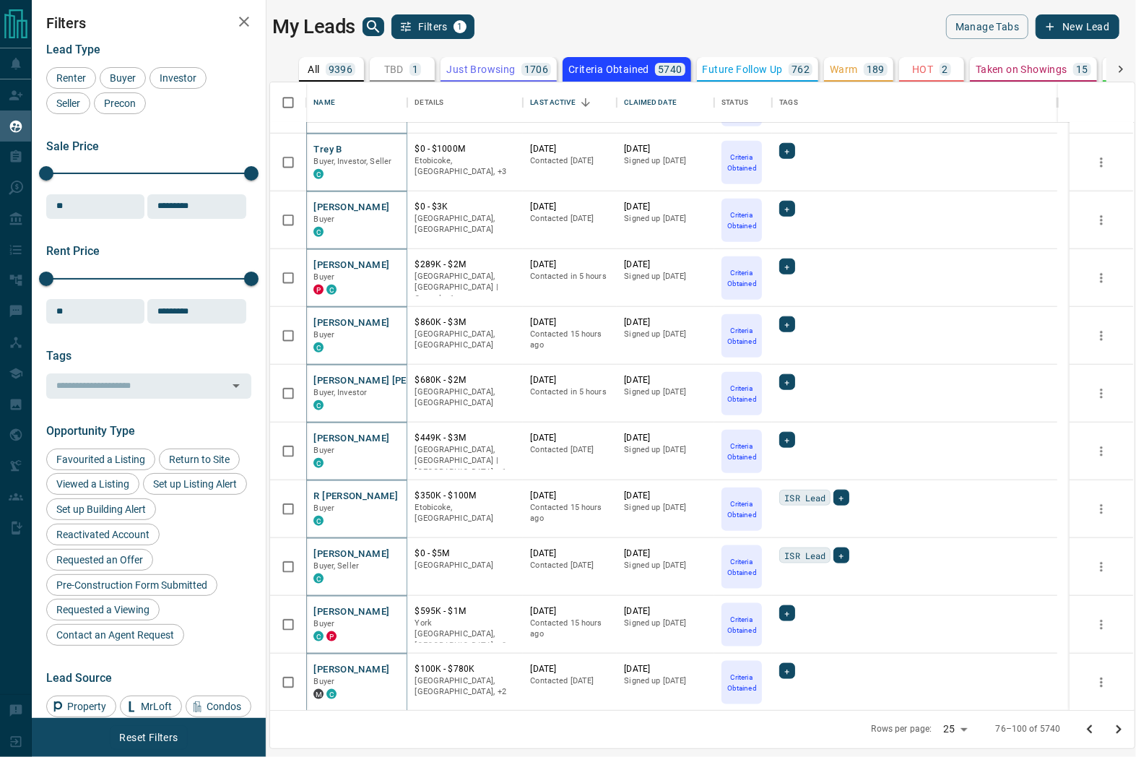
click at [1110, 729] on icon "Go to next page" at bounding box center [1118, 729] width 17 height 17
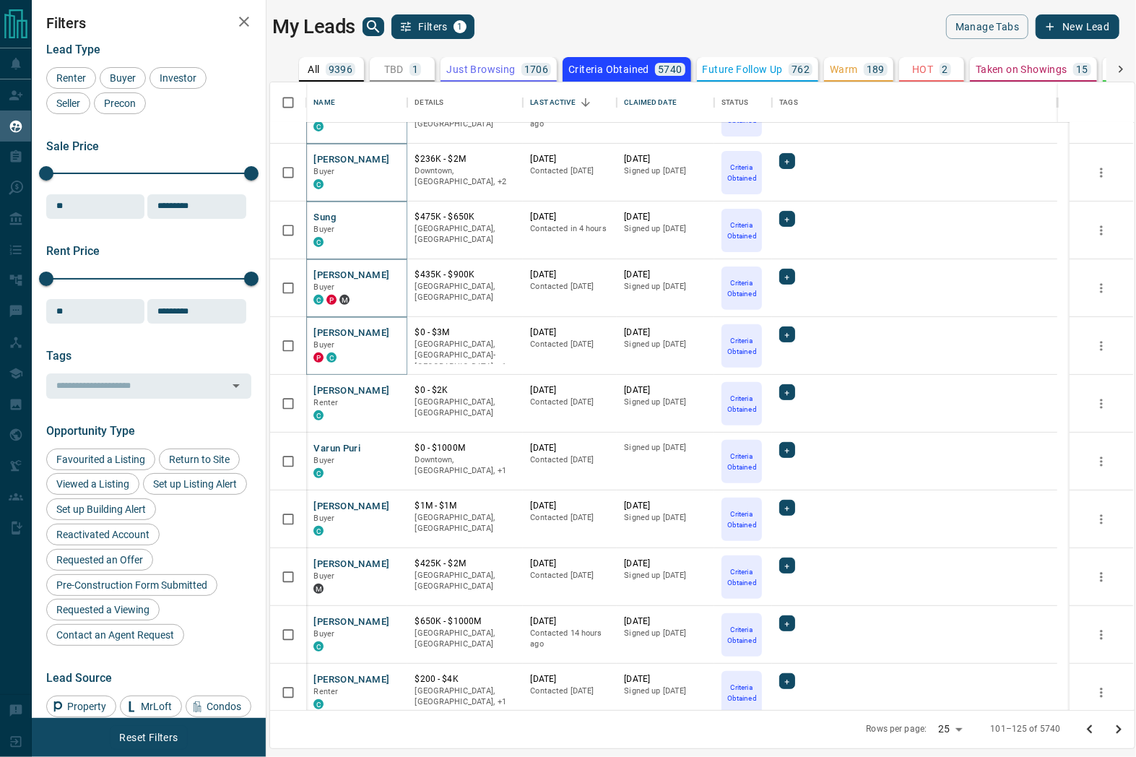
scroll to position [321, 0]
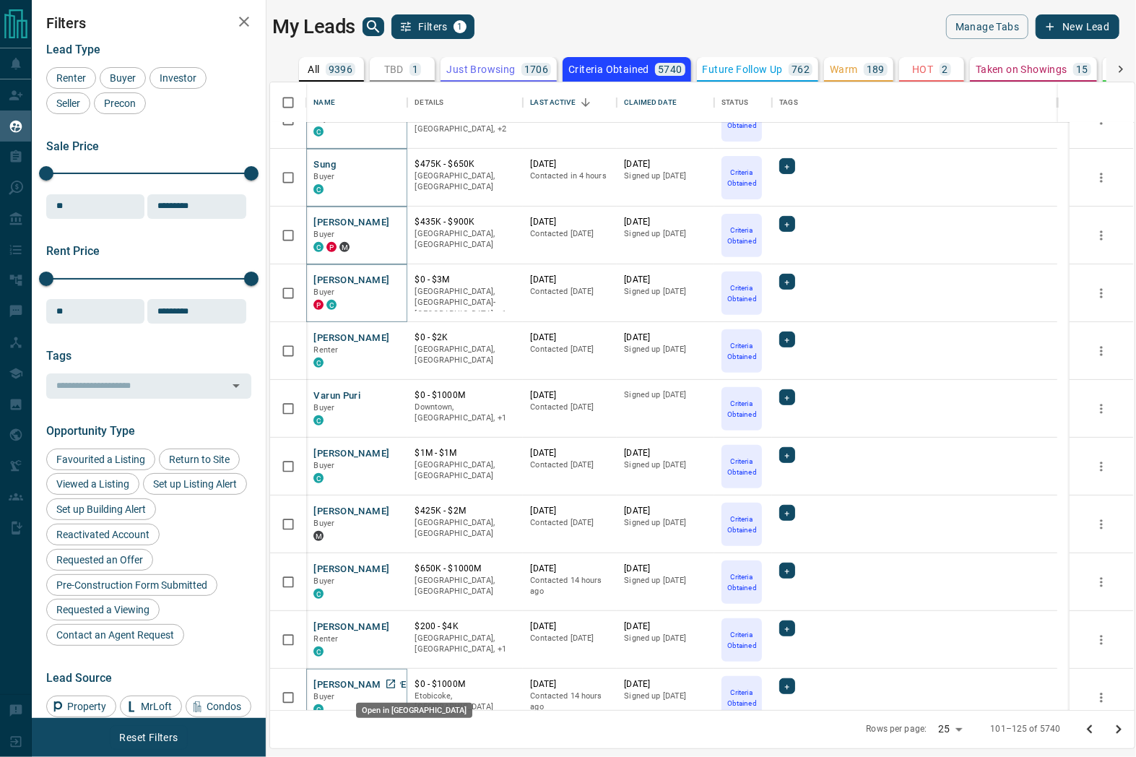
drag, startPoint x: 395, startPoint y: 682, endPoint x: 343, endPoint y: 647, distance: 62.9
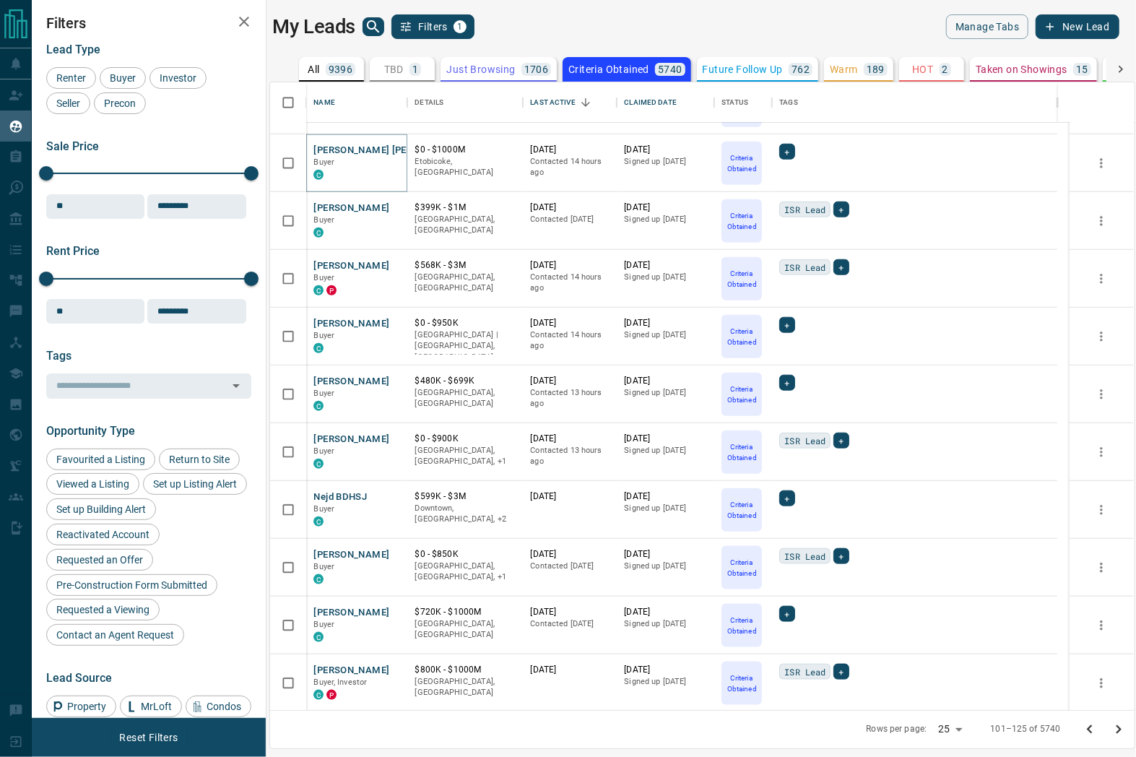
scroll to position [856, 0]
click at [589, 19] on div "My Leads Filters 1" at bounding box center [483, 26] width 423 height 25
